Goal: Task Accomplishment & Management: Manage account settings

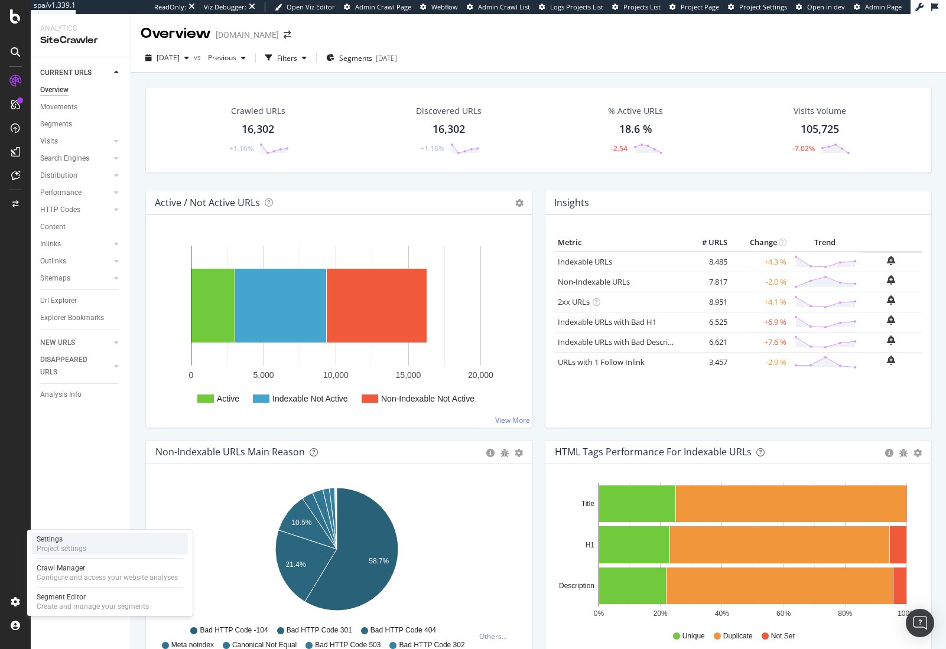
click at [72, 543] on div "Settings" at bounding box center [62, 539] width 50 height 9
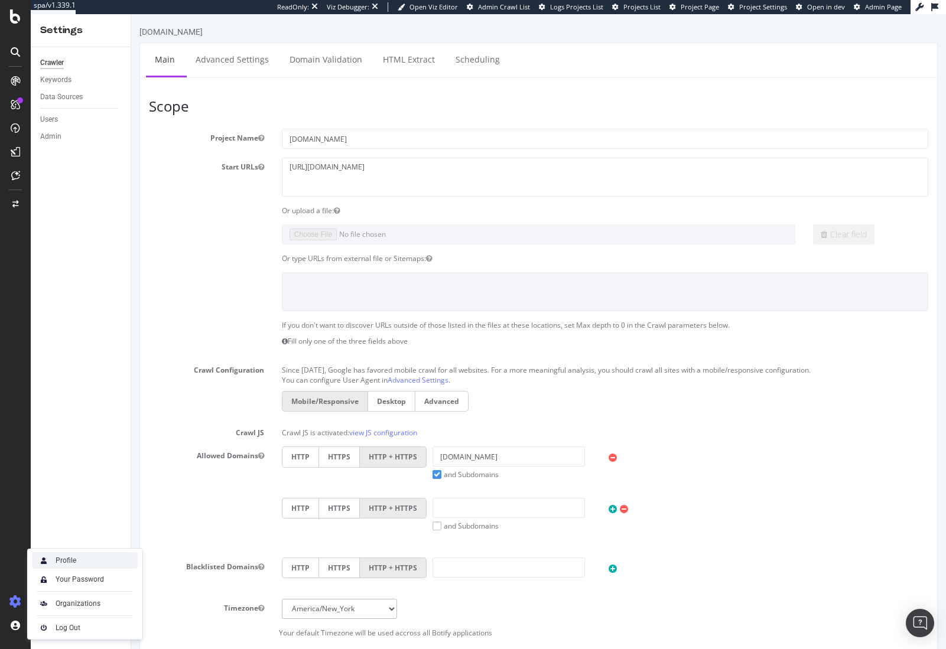
click at [80, 558] on div "Profile" at bounding box center [85, 561] width 106 height 17
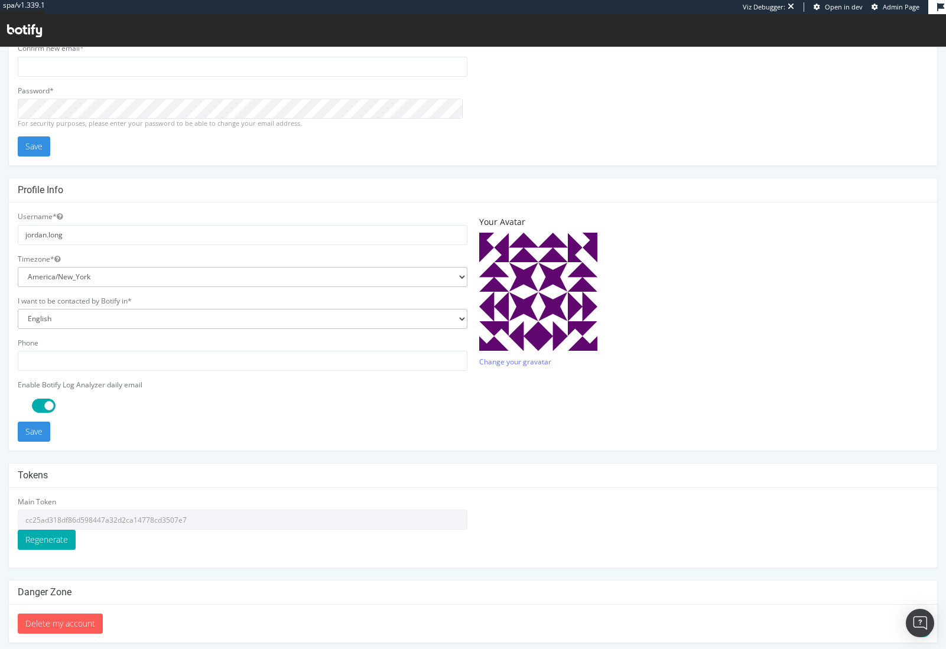
scroll to position [141, 0]
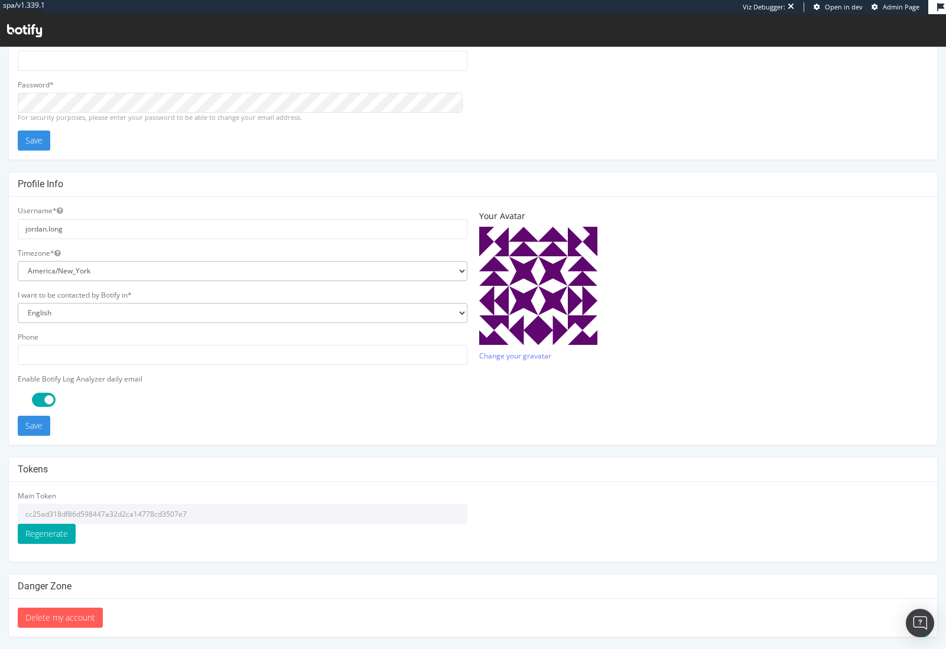
click at [91, 514] on input "cc25ad318df86d598447a32d2ca14778cd3507e7" at bounding box center [243, 514] width 450 height 20
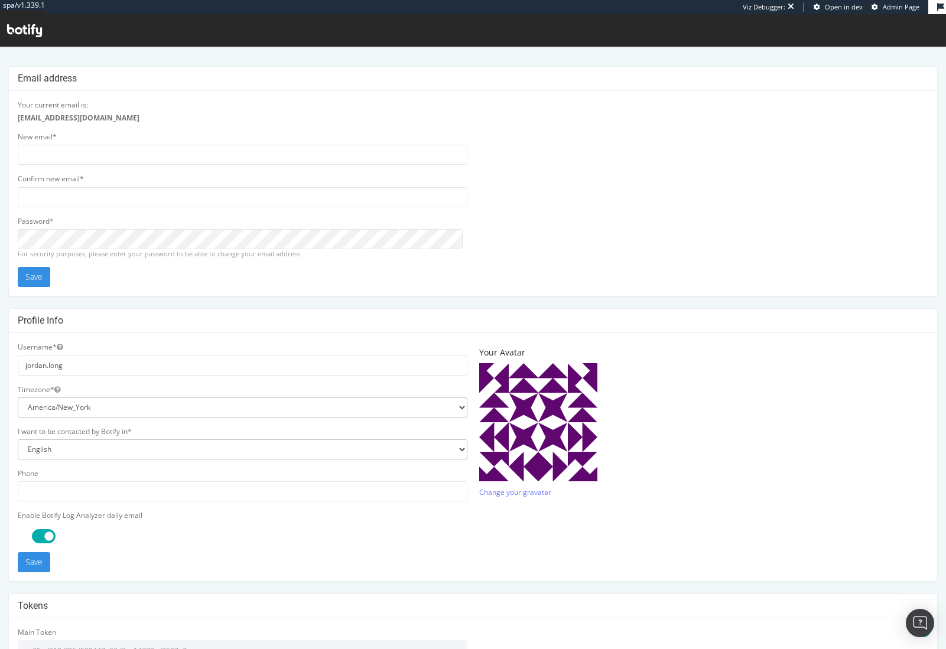
scroll to position [0, 0]
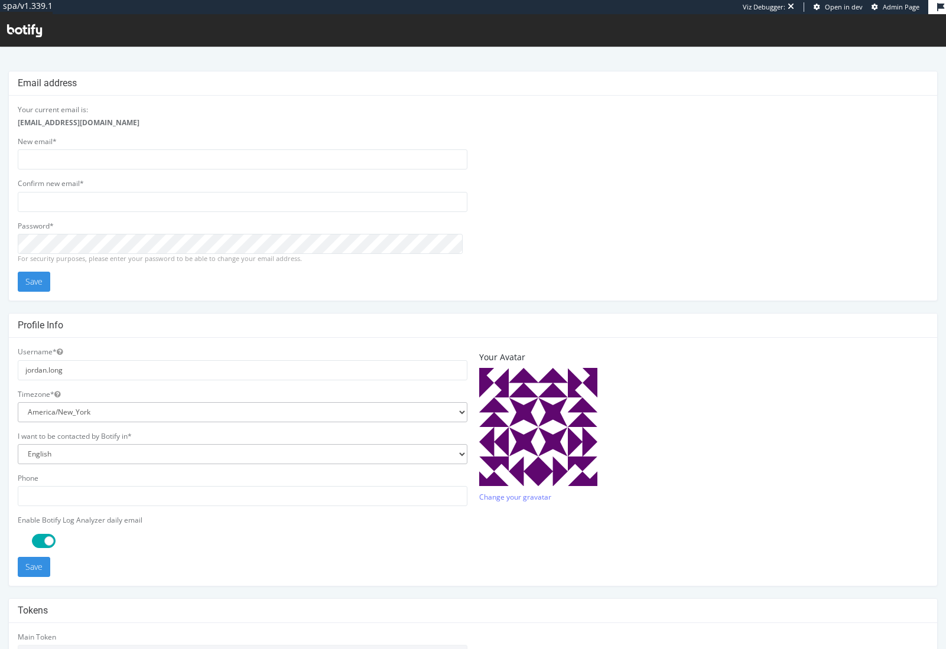
scroll to position [141, 0]
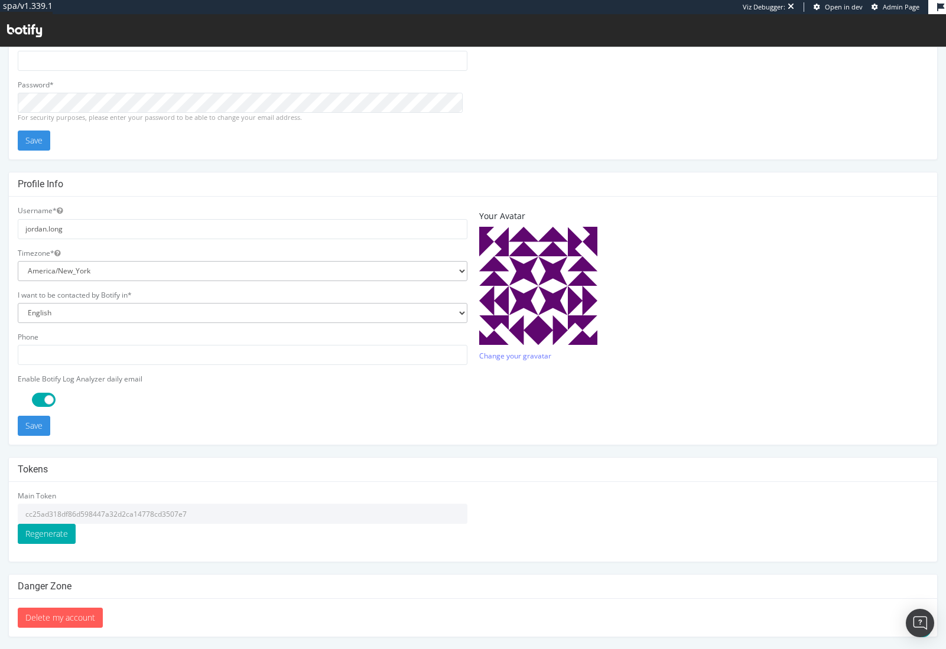
click at [145, 515] on input "cc25ad318df86d598447a32d2ca14778cd3507e7" at bounding box center [243, 514] width 450 height 20
